Goal: Information Seeking & Learning: Check status

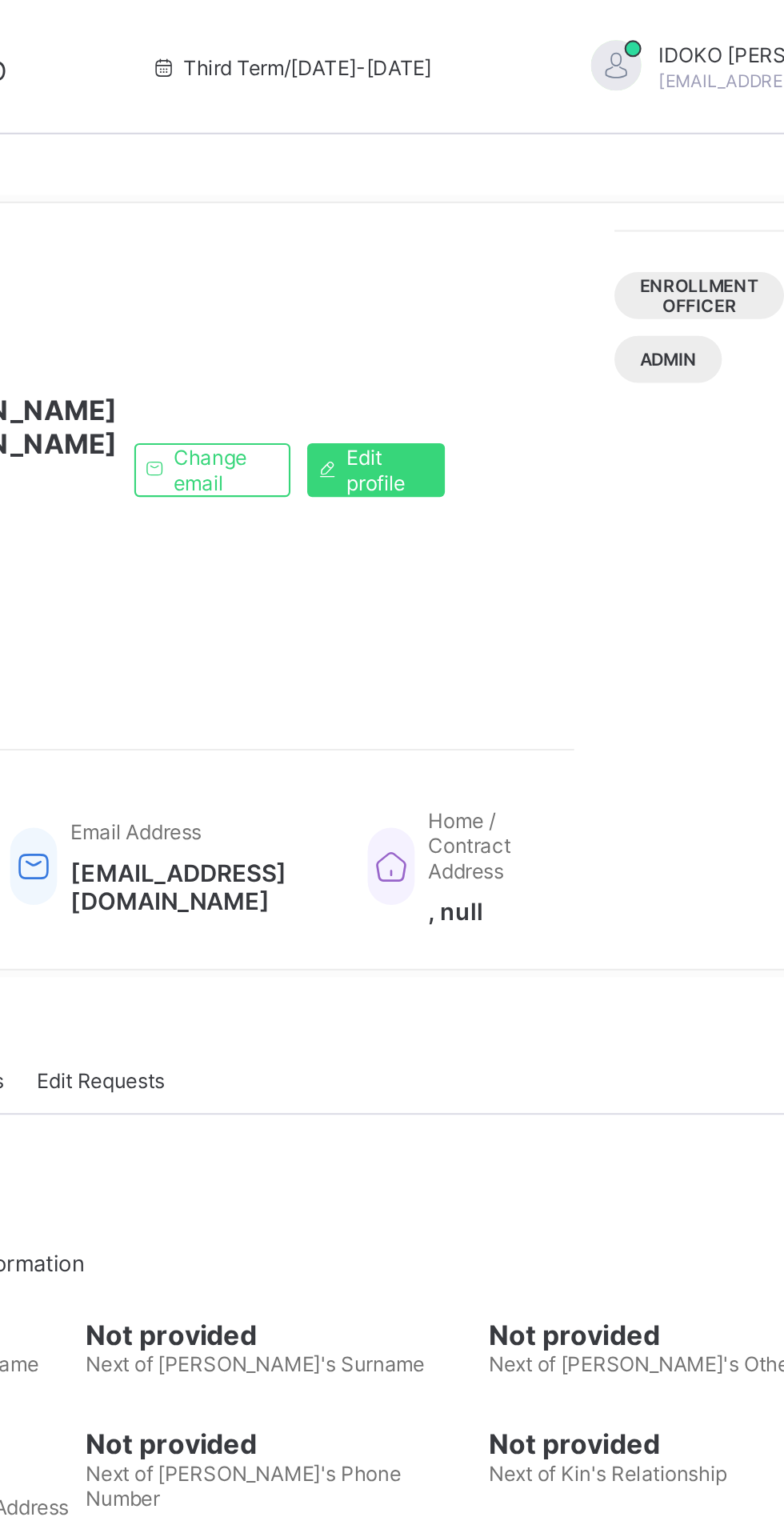
click at [732, 185] on span "Logout" at bounding box center [785, 184] width 105 height 19
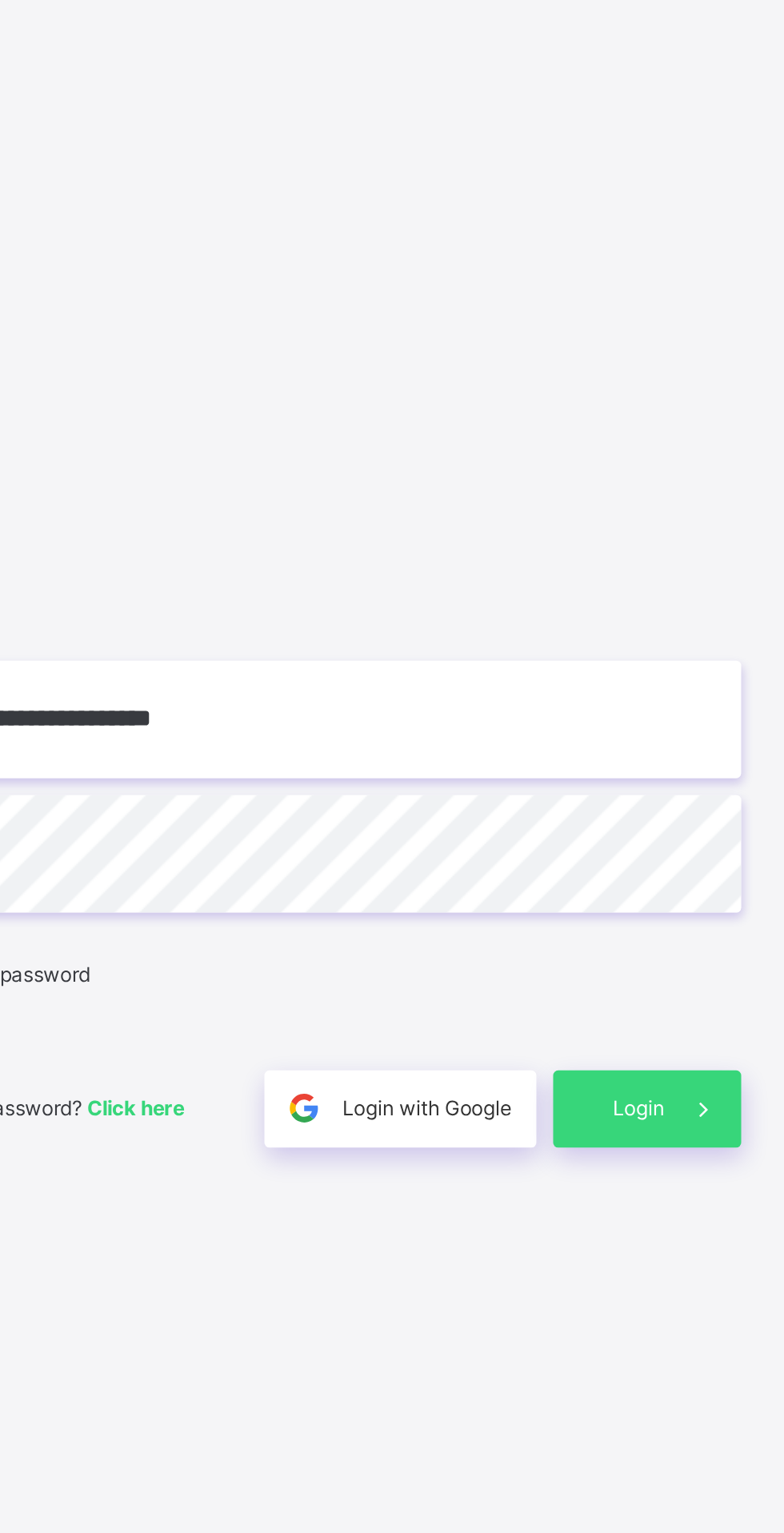
click at [595, 747] on input "**********" at bounding box center [522, 718] width 416 height 56
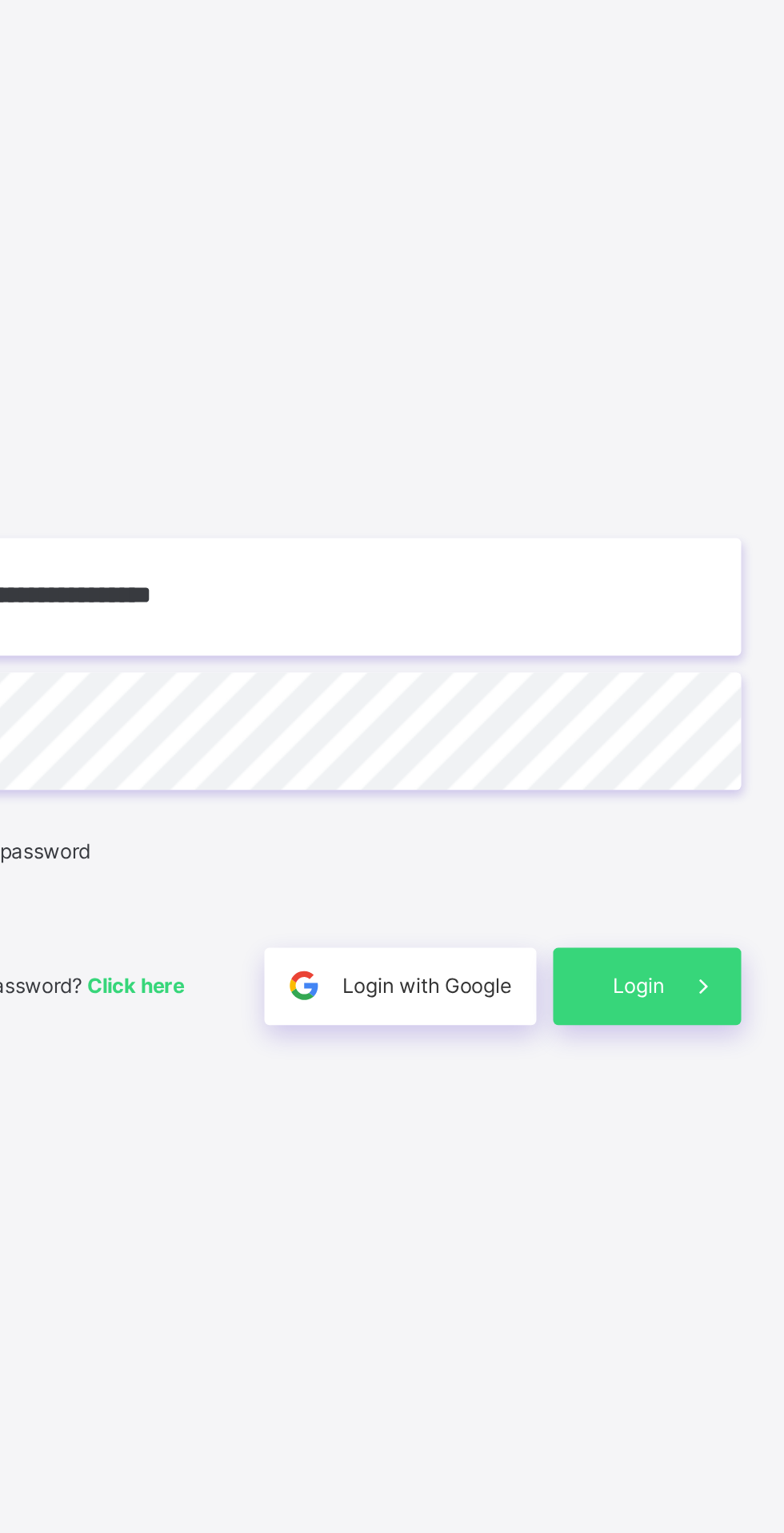
type input "**********"
click at [697, 922] on span at bounding box center [712, 903] width 37 height 37
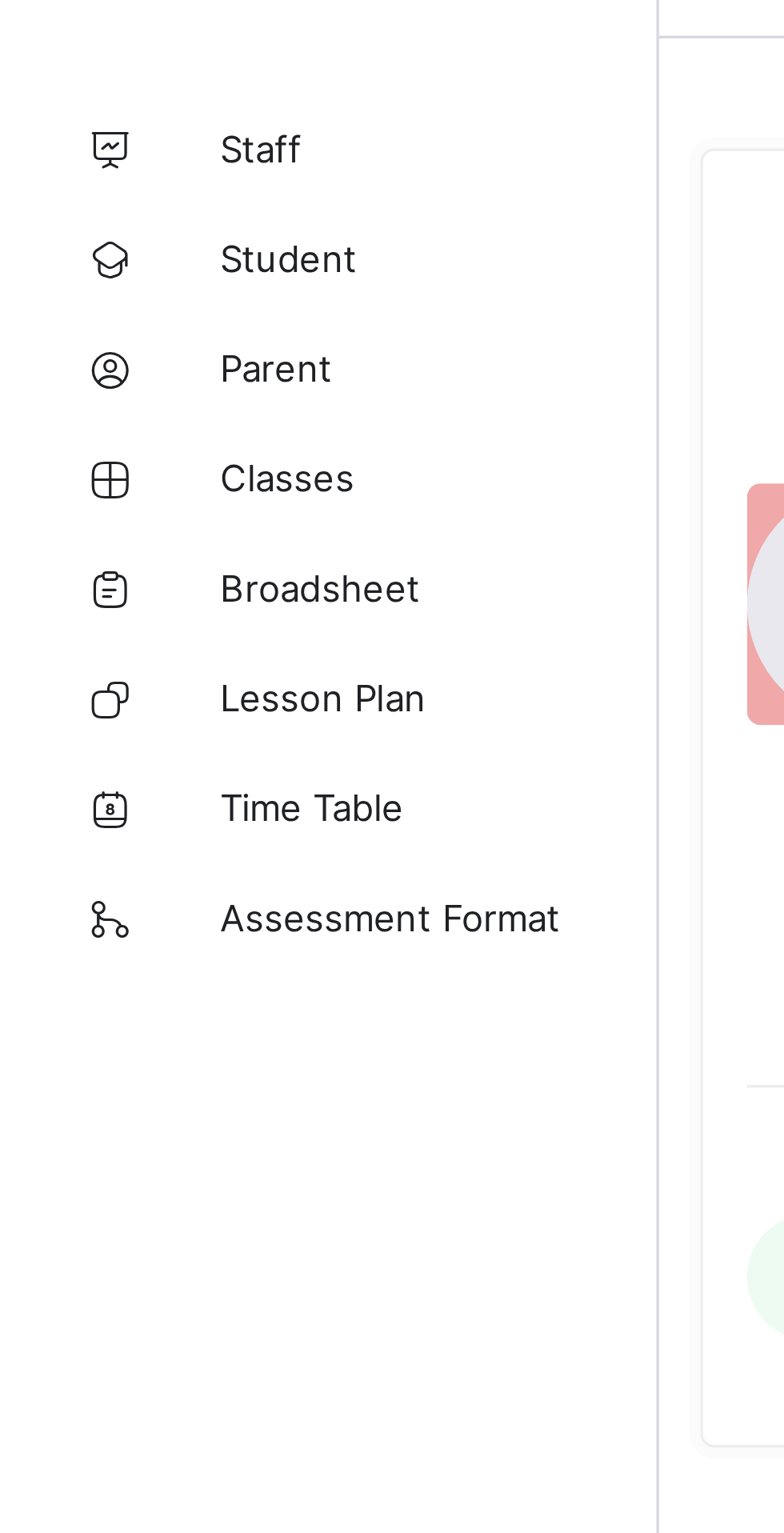
click at [108, 229] on span "Broadsheet" at bounding box center [128, 224] width 128 height 13
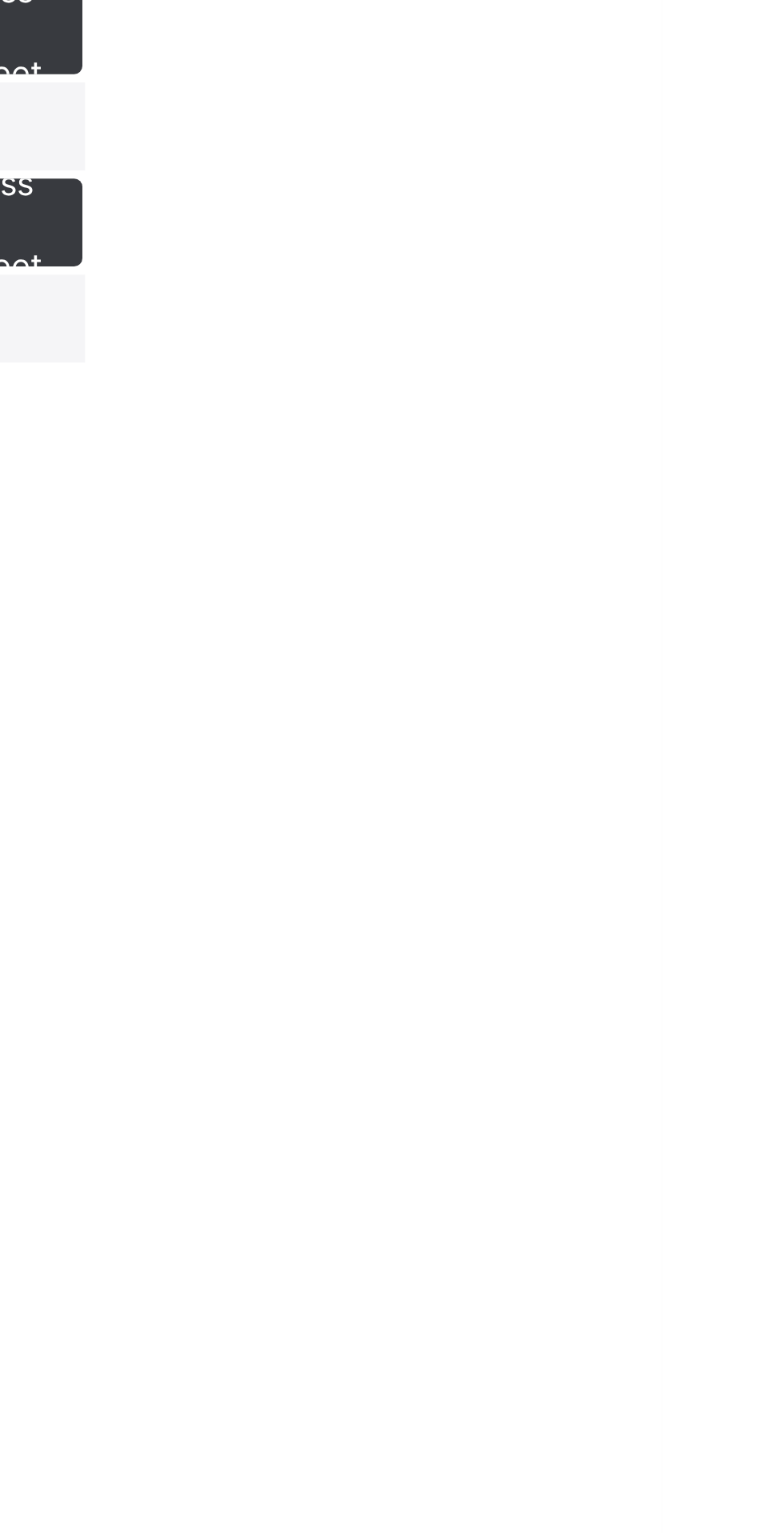
click at [591, 419] on span "View broadsheet" at bounding box center [566, 406] width 50 height 24
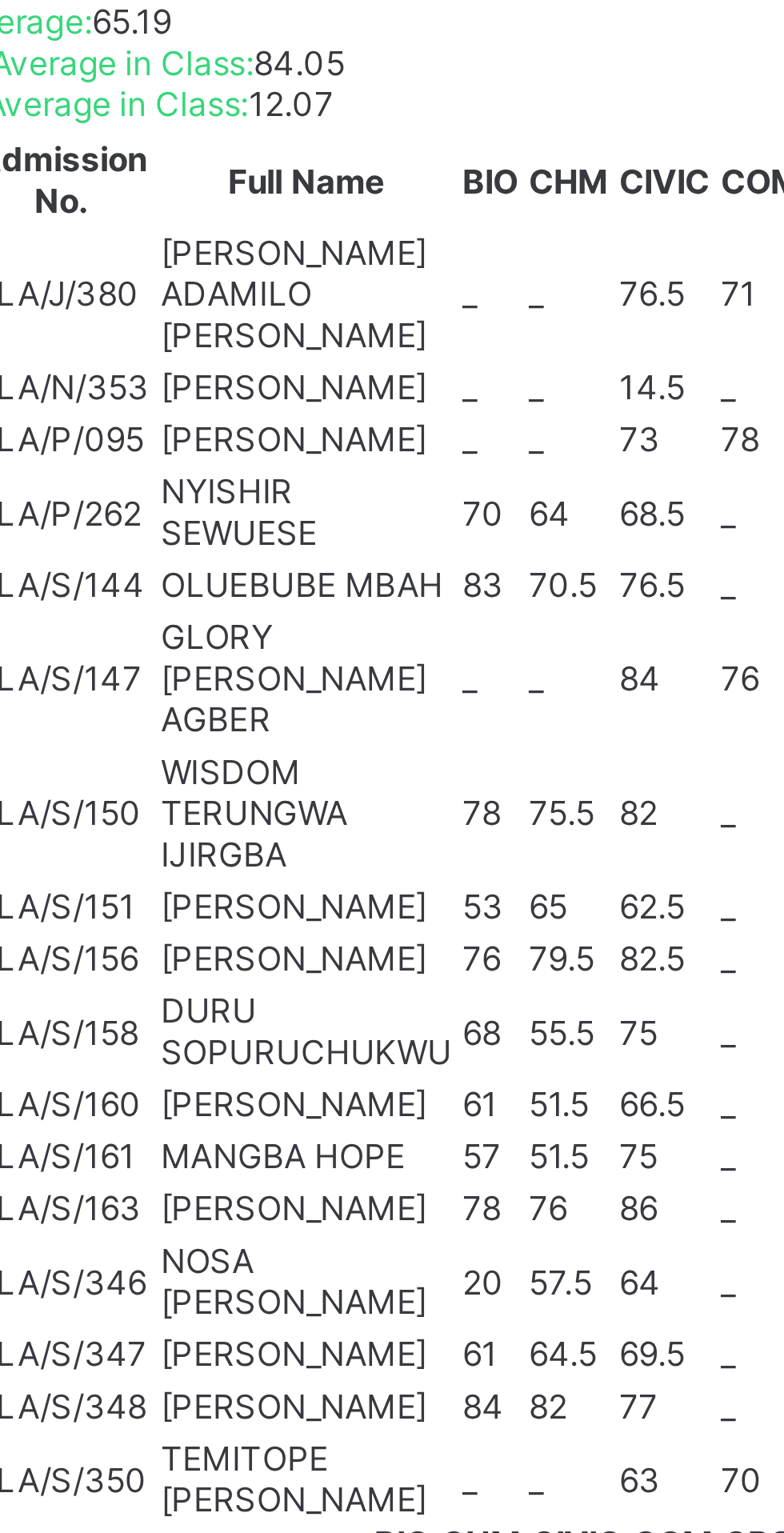
click at [337, 1165] on div "OLUEBUBE MBAH BLA/S/144" at bounding box center [296, 1177] width 82 height 24
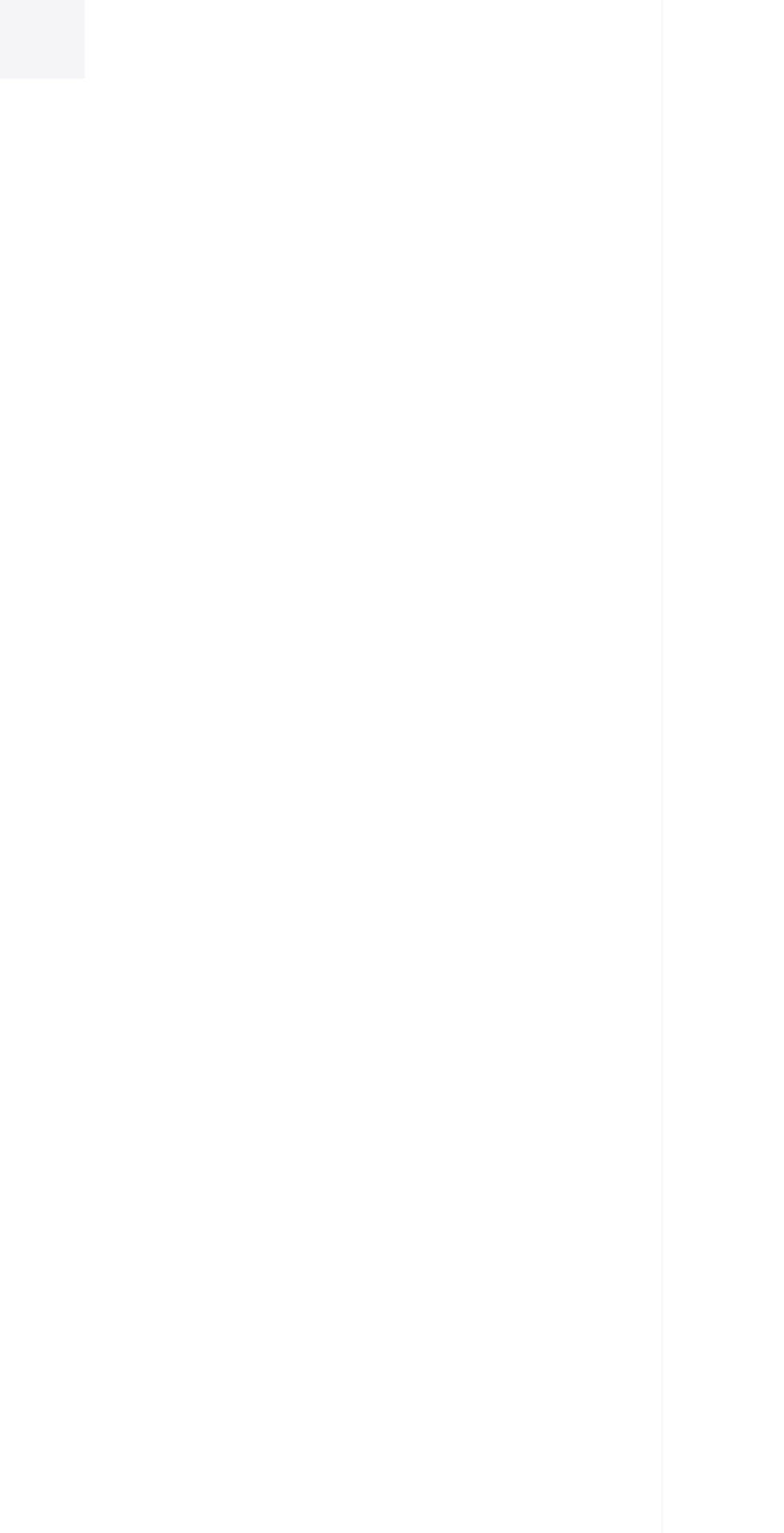
click at [591, 419] on span "View broadsheet" at bounding box center [566, 406] width 50 height 24
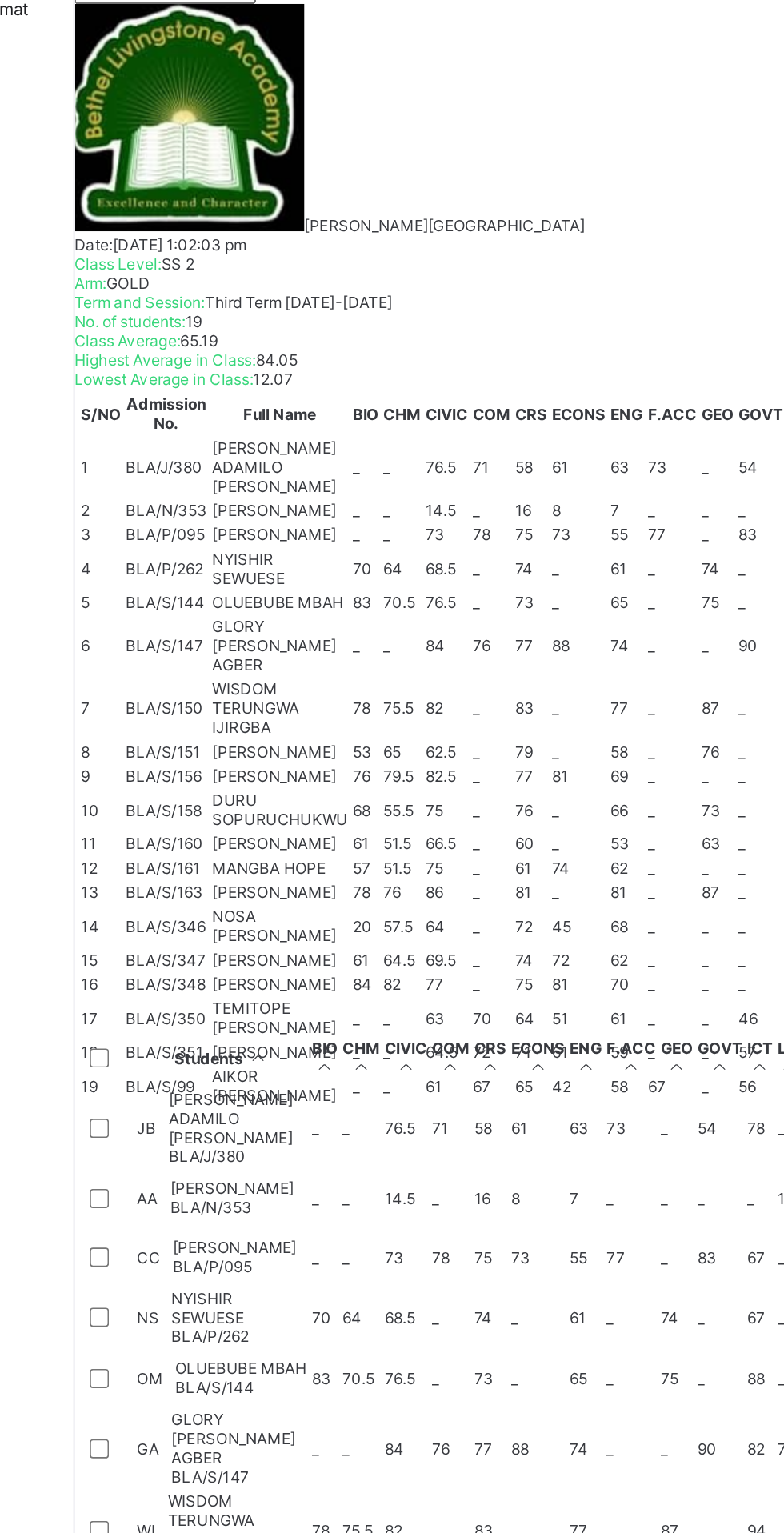
scroll to position [335, 0]
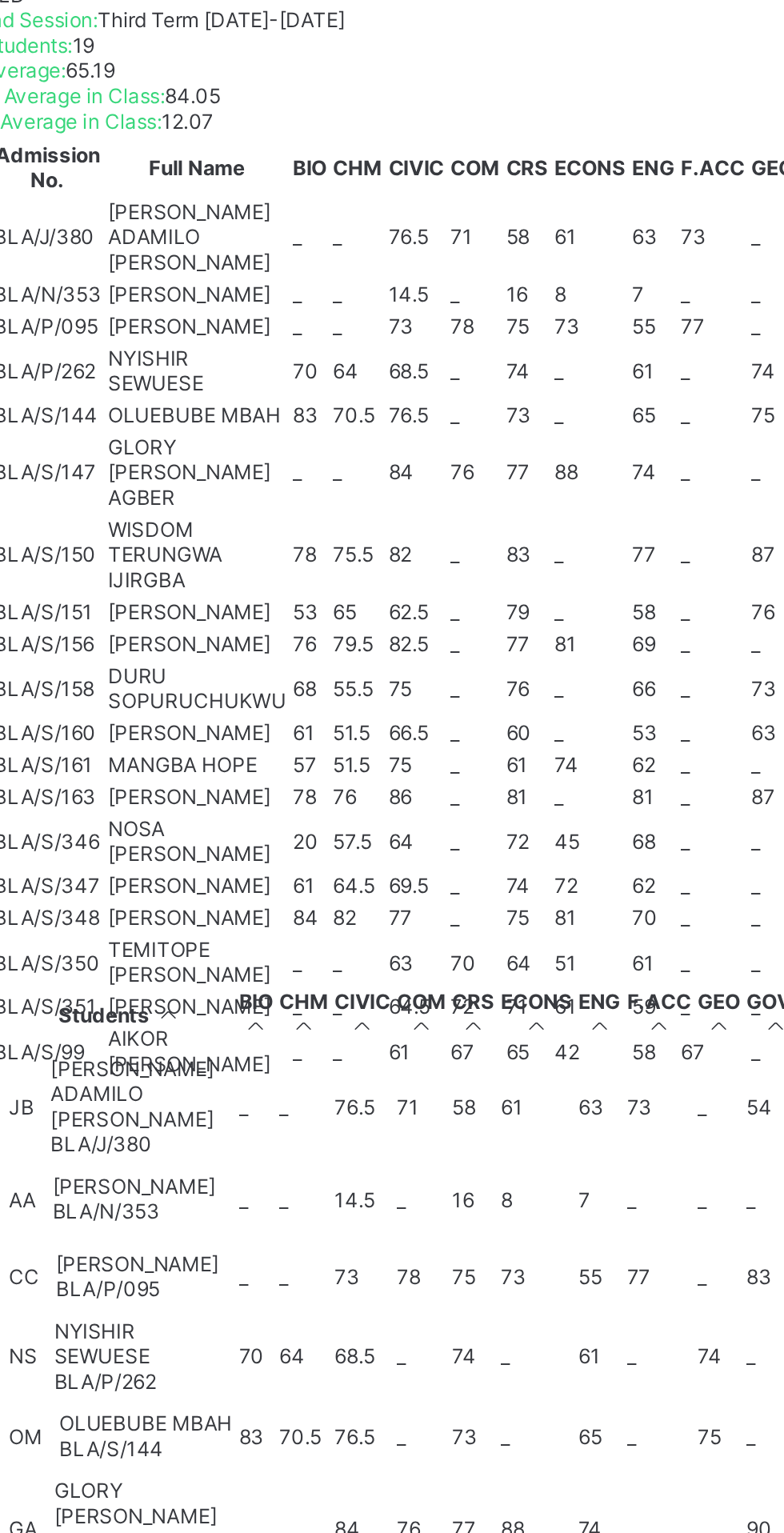
click at [337, 1374] on div "DURU SOPURUCHUKWU BLA/S/158" at bounding box center [295, 1392] width 85 height 36
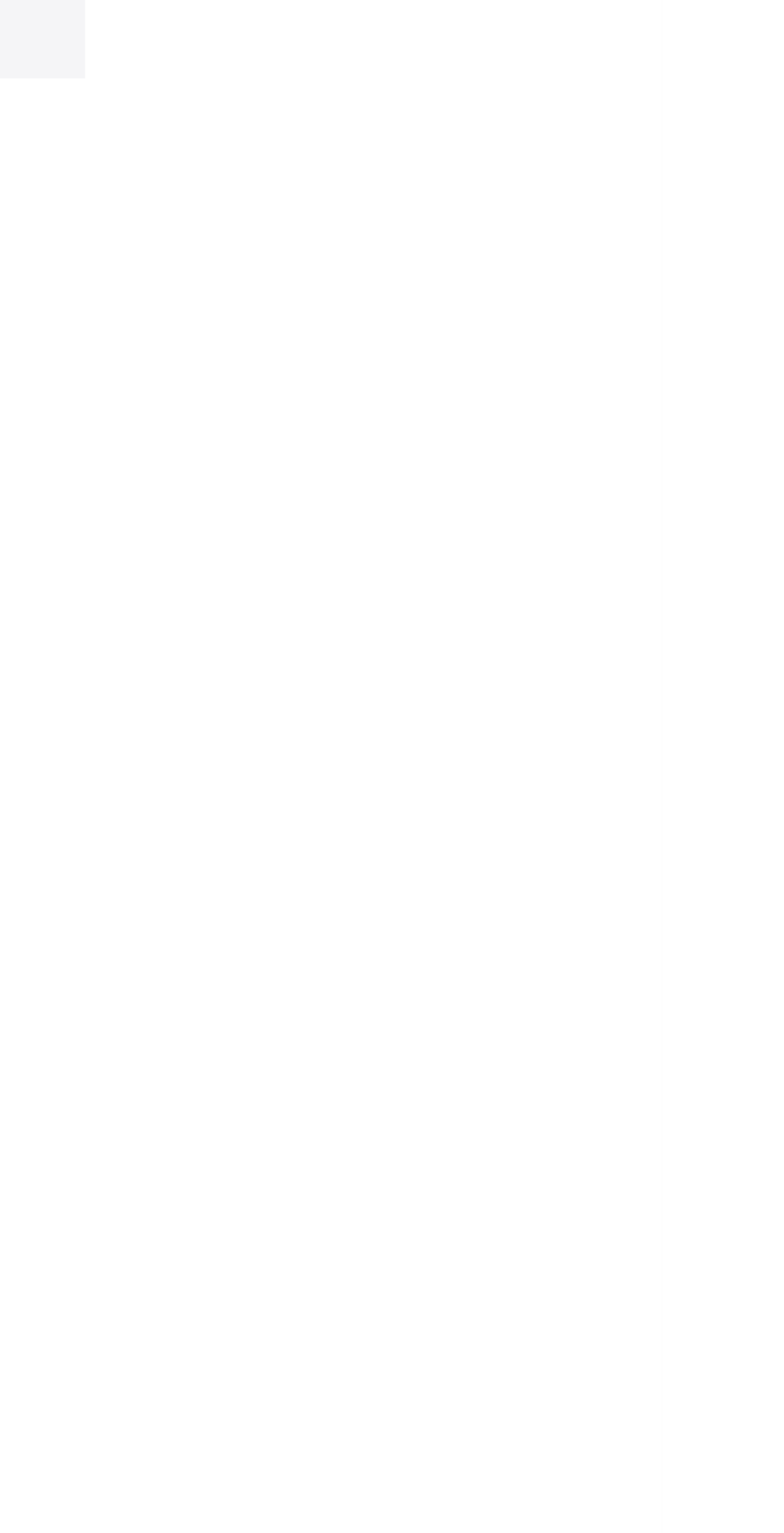
click at [591, 419] on span "View broadsheet" at bounding box center [566, 406] width 50 height 24
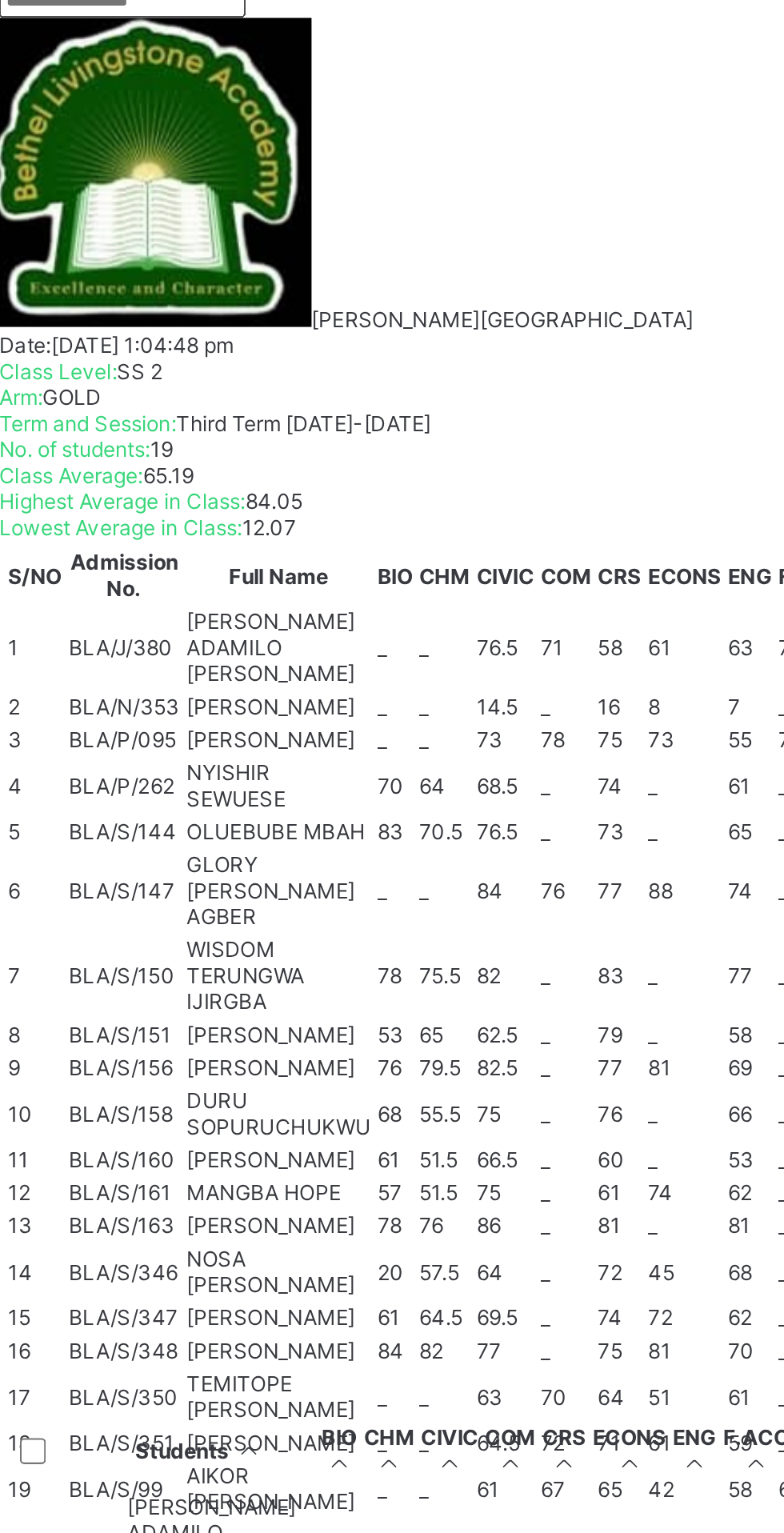
scroll to position [655, 0]
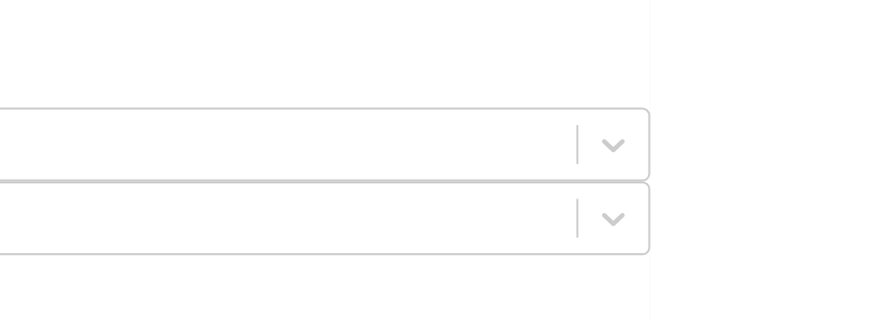
scroll to position [802, 0]
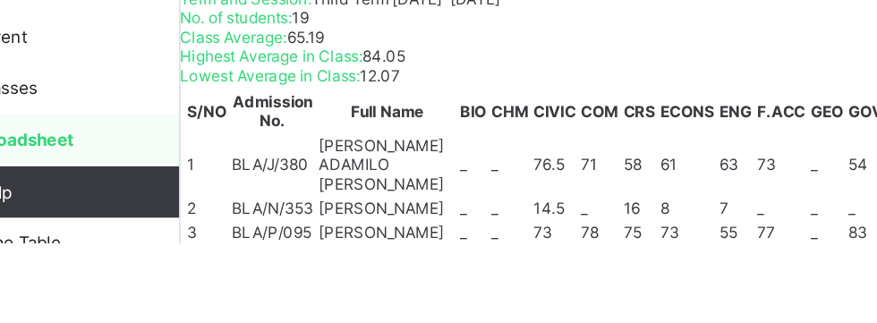
scroll to position [250, 0]
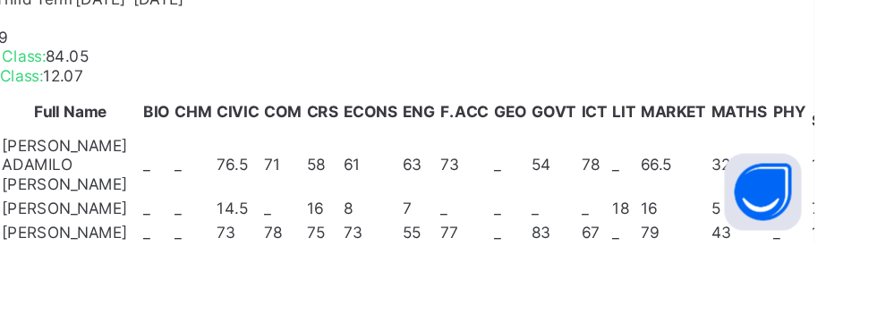
scroll to position [0, 0]
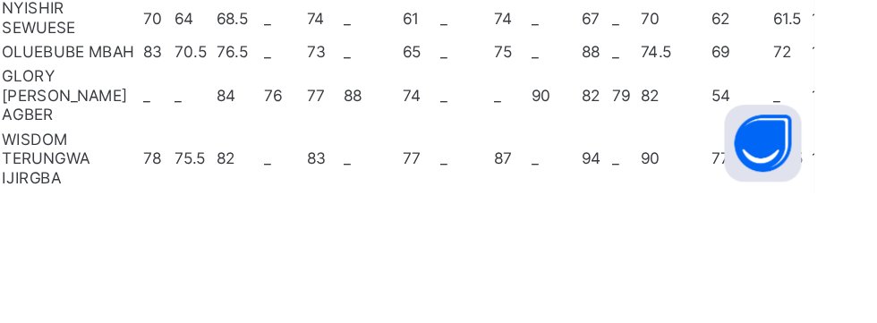
scroll to position [565, 0]
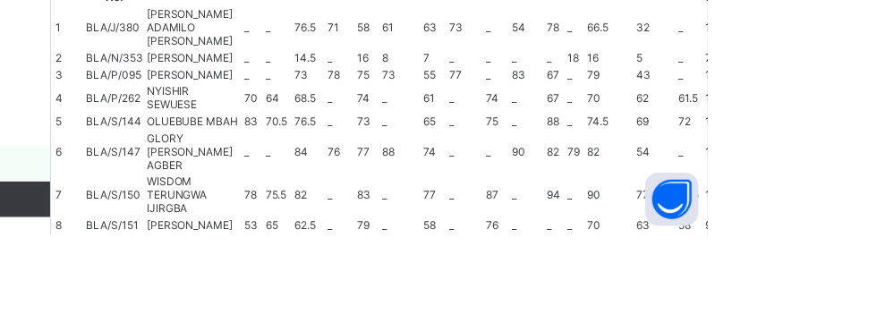
scroll to position [830, 0]
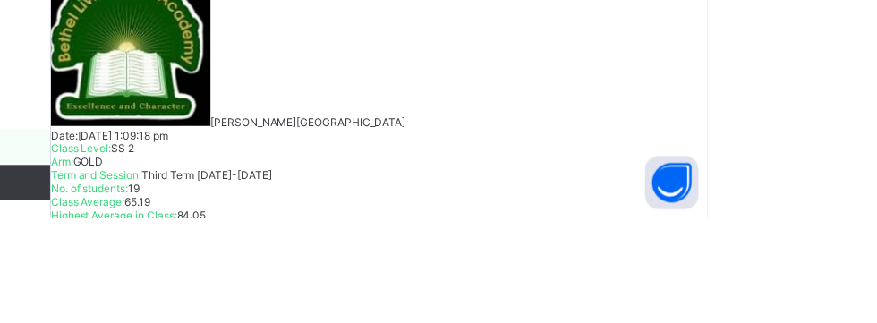
scroll to position [544, 0]
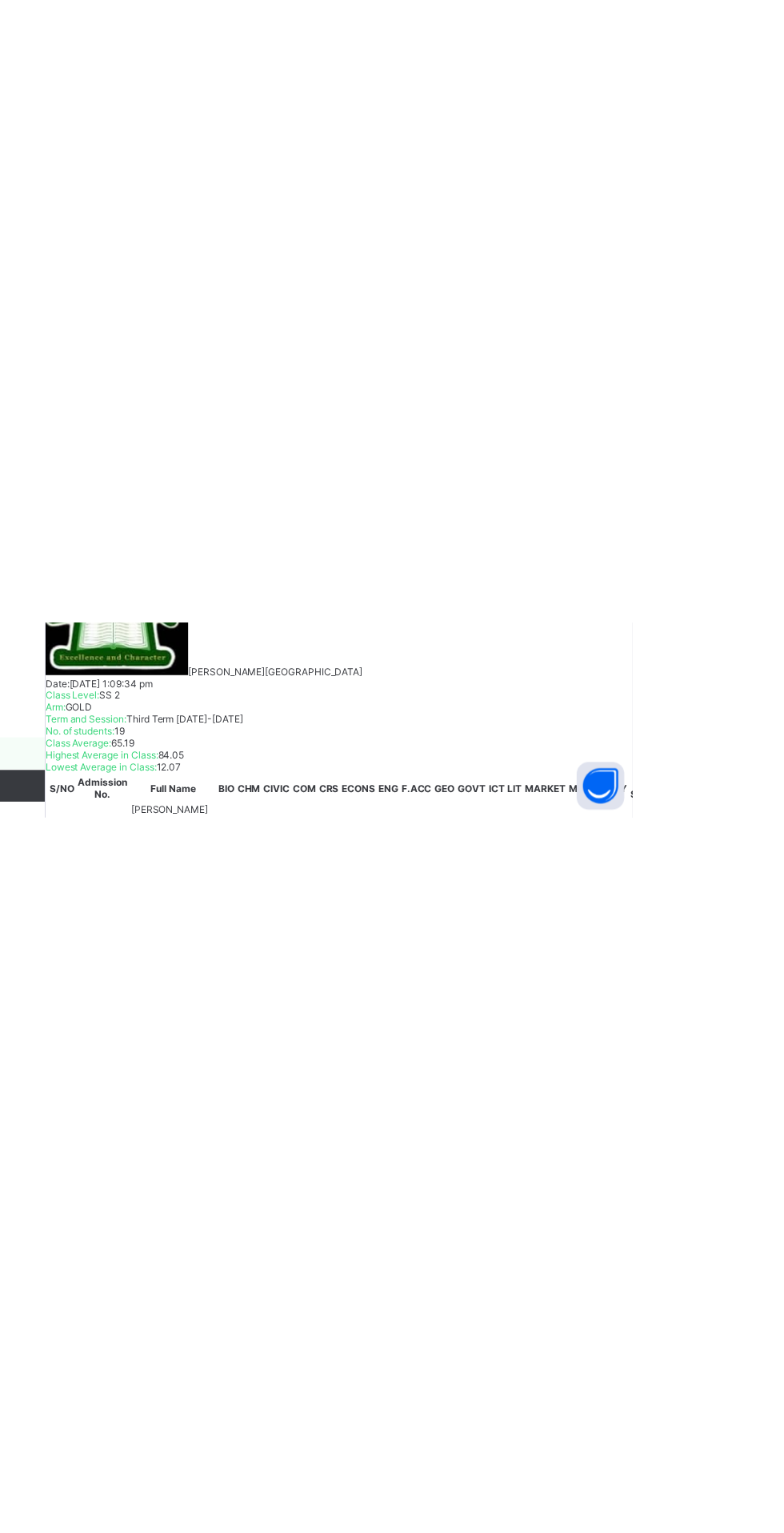
scroll to position [0, 0]
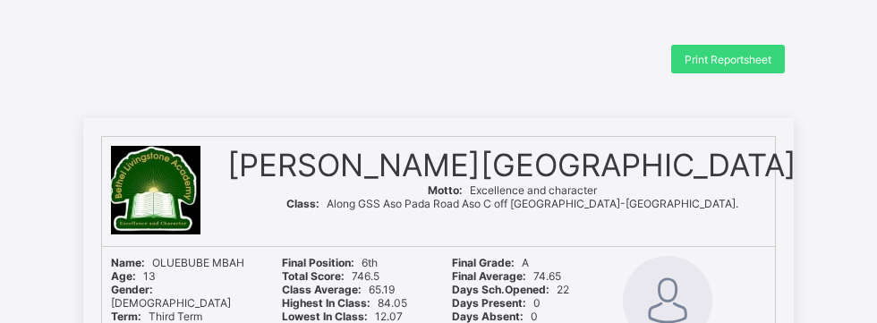
scroll to position [2, 0]
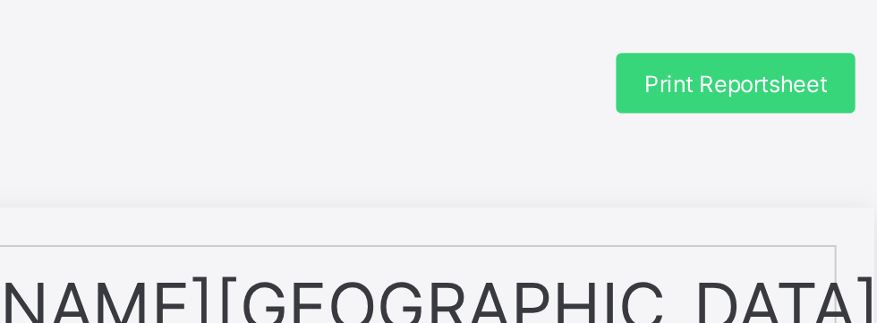
click at [734, 55] on span "Print Reportsheet" at bounding box center [727, 57] width 87 height 13
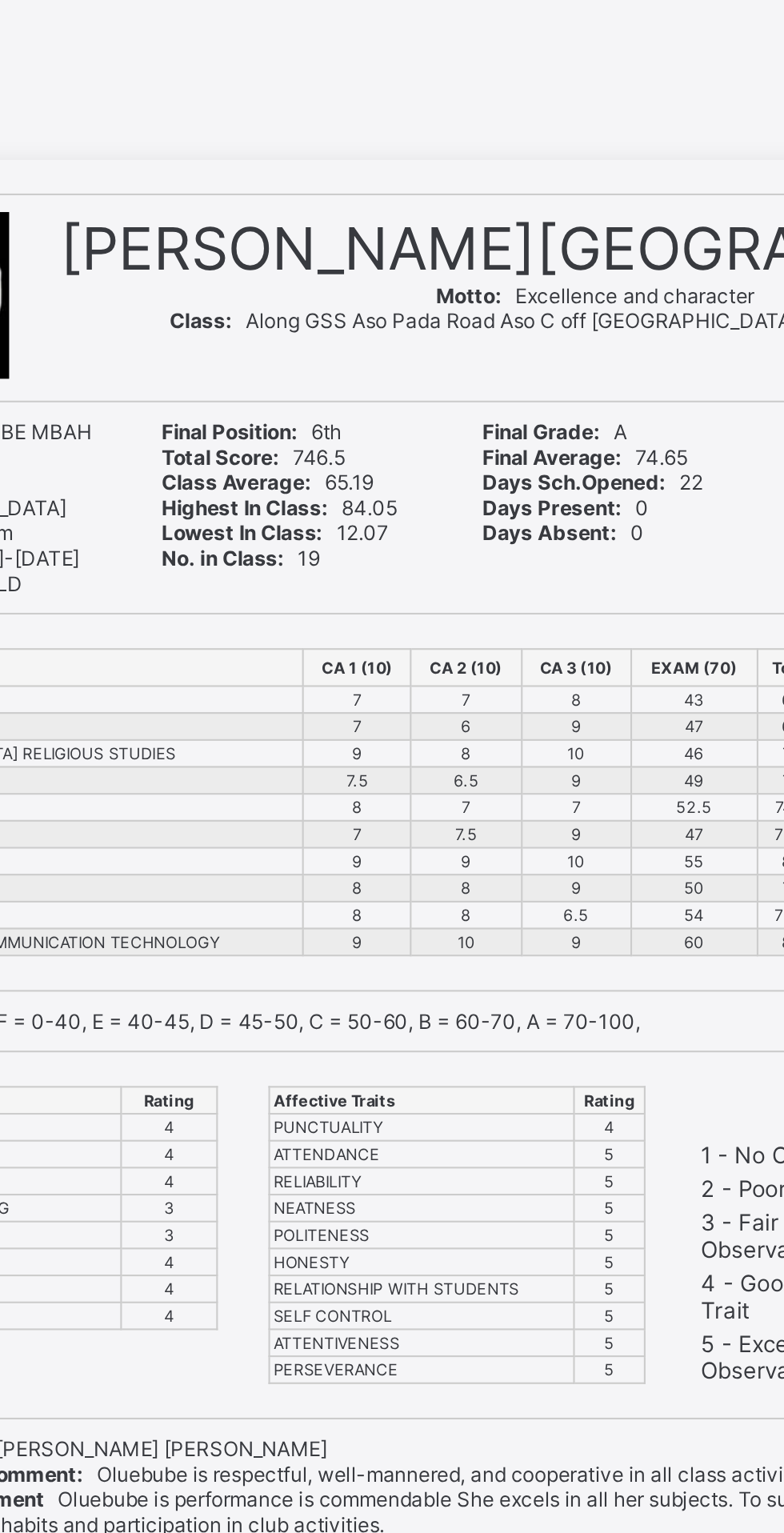
scroll to position [0, 0]
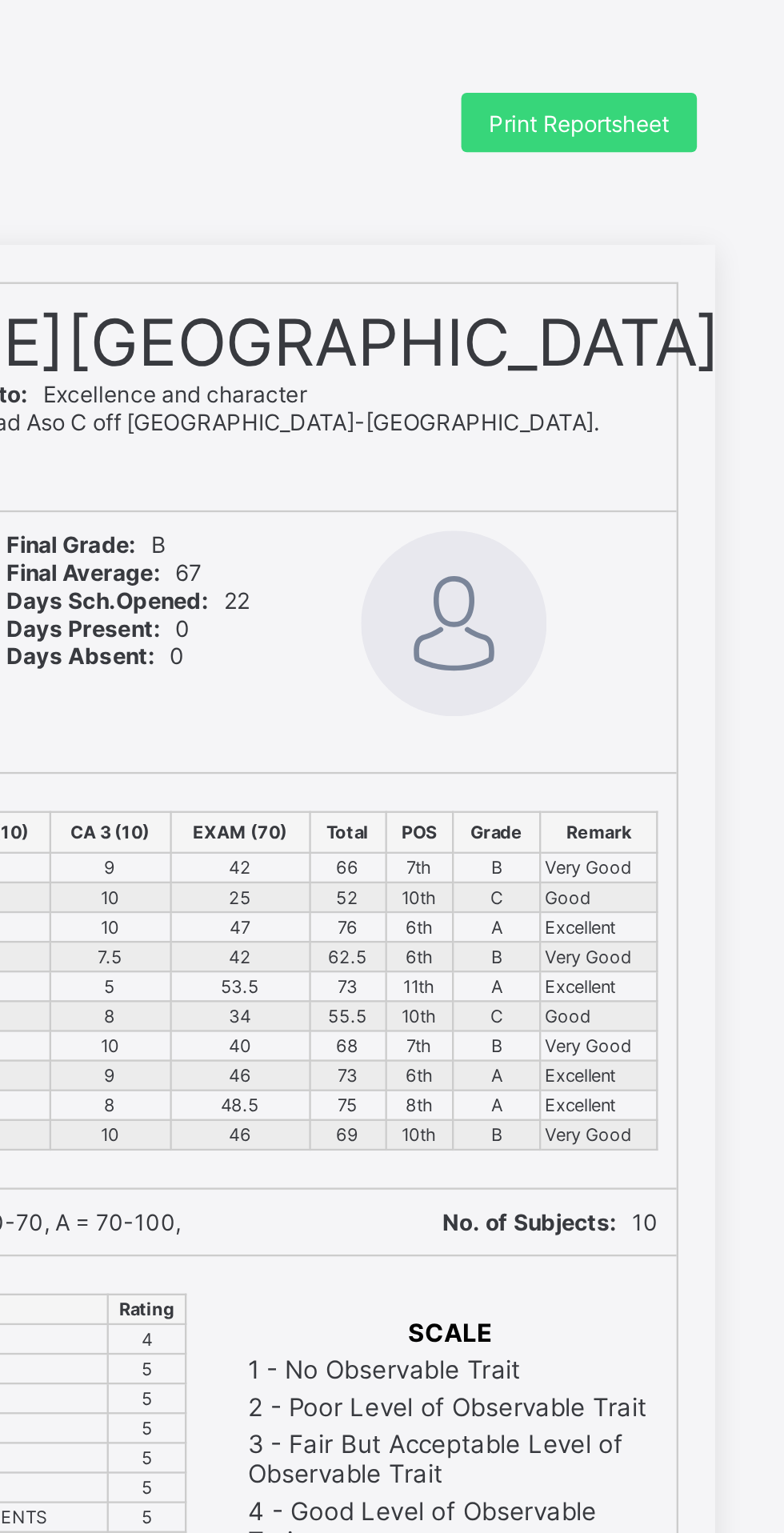
click at [657, 43] on div "Print Reportsheet" at bounding box center [651, 53] width 102 height 26
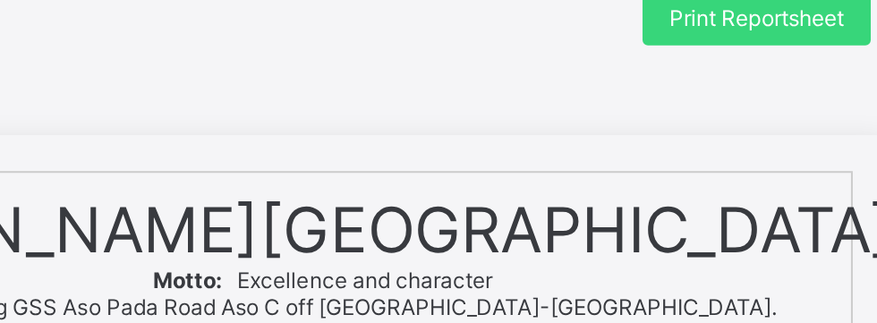
scroll to position [47, 0]
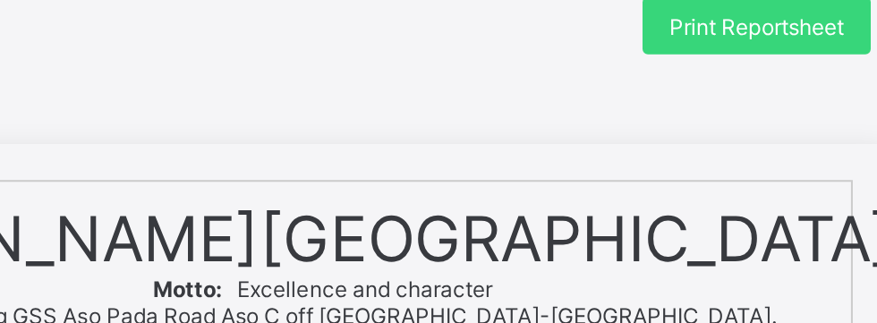
click at [737, 16] on span "Print Reportsheet" at bounding box center [727, 12] width 87 height 13
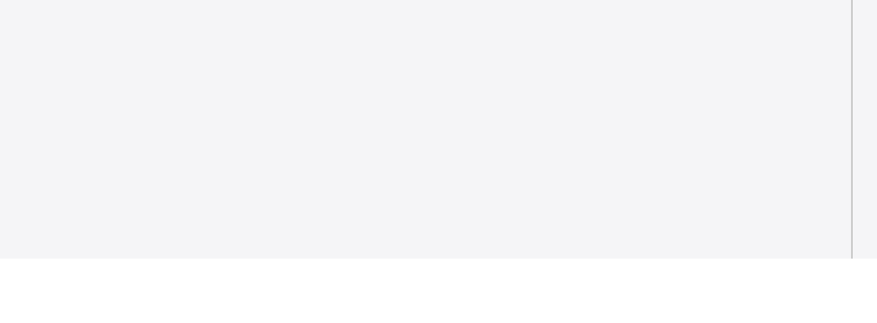
scroll to position [768, 0]
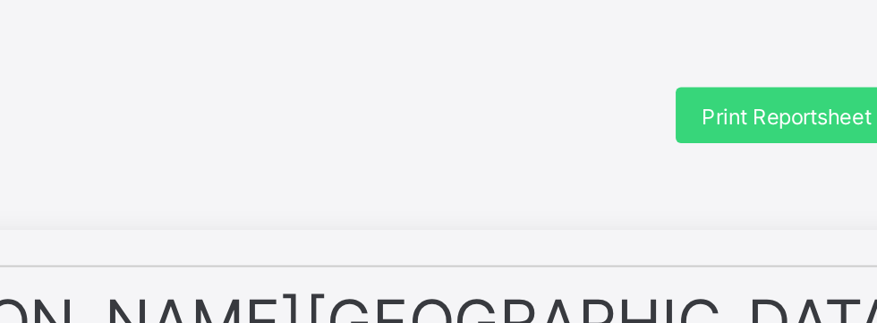
click at [724, 59] on span "Print Reportsheet" at bounding box center [727, 59] width 87 height 13
